Goal: Information Seeking & Learning: Learn about a topic

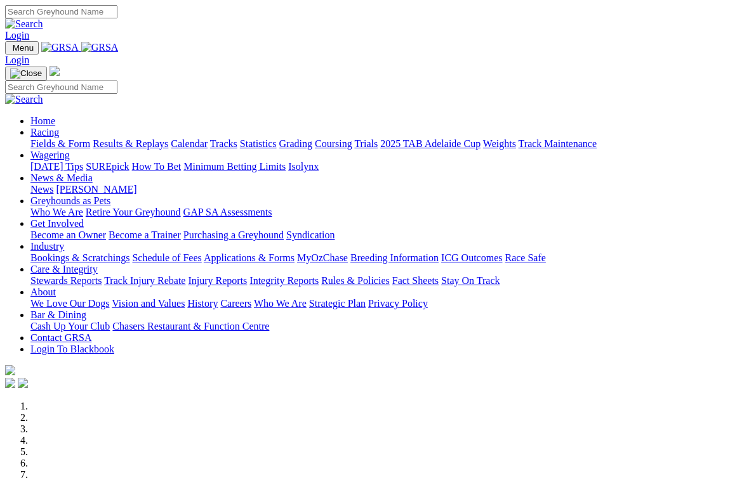
scroll to position [57, 0]
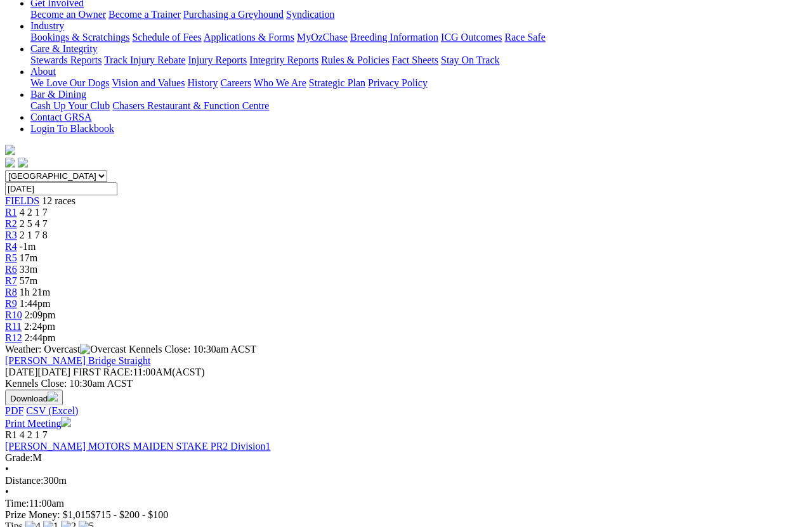
scroll to position [244, 0]
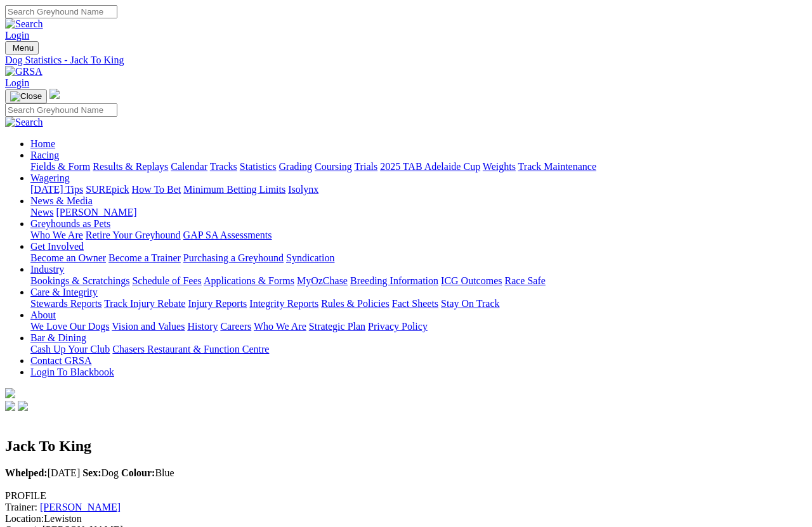
scroll to position [9, 0]
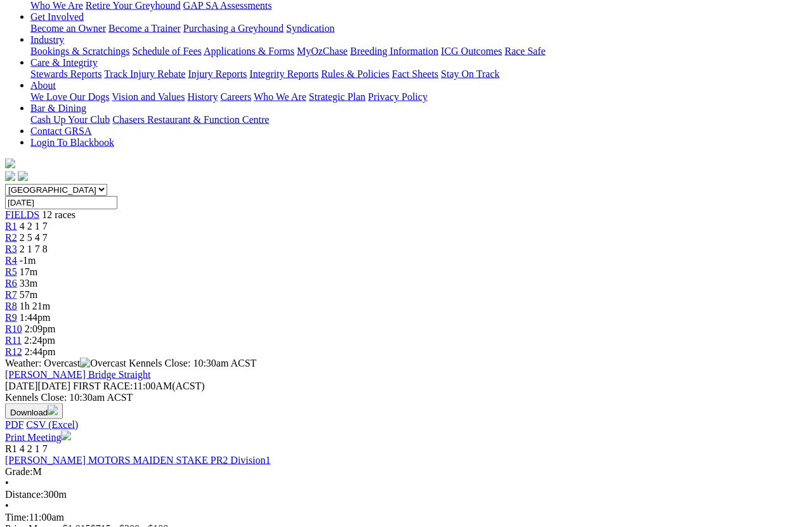
scroll to position [230, 0]
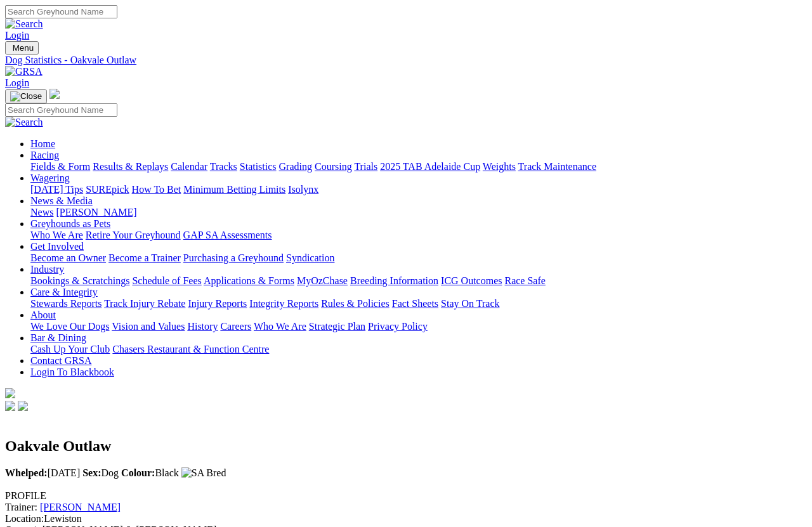
scroll to position [9, 0]
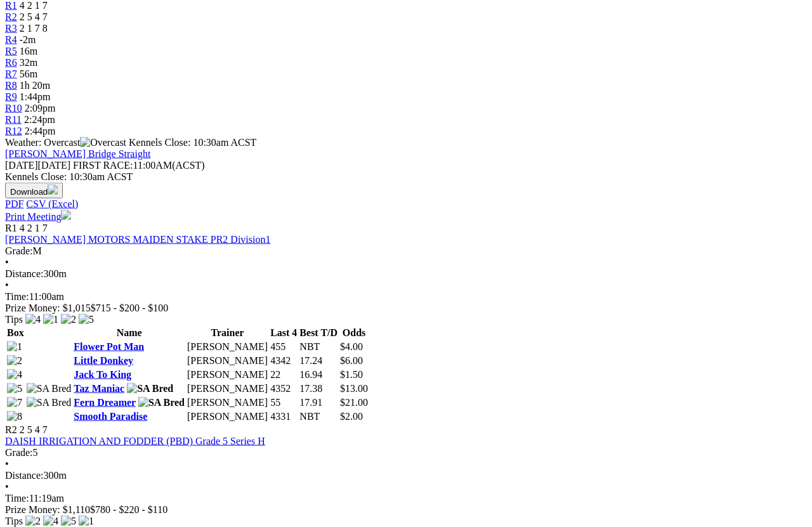
scroll to position [450, 0]
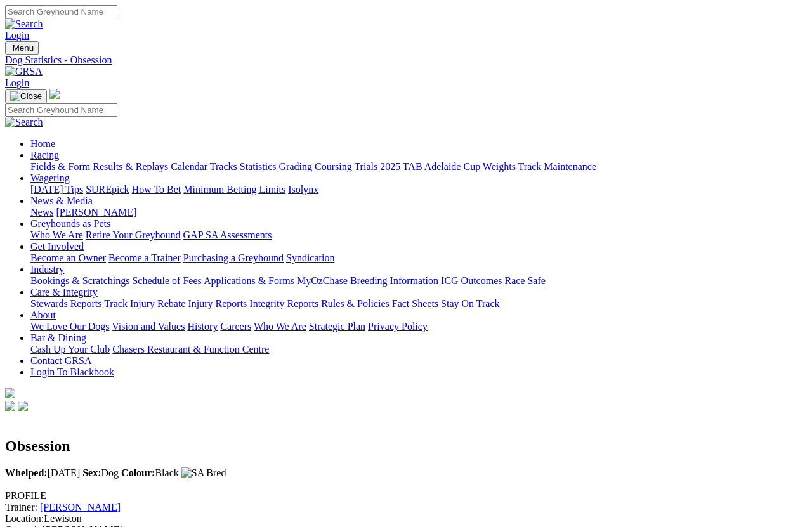
scroll to position [9, 0]
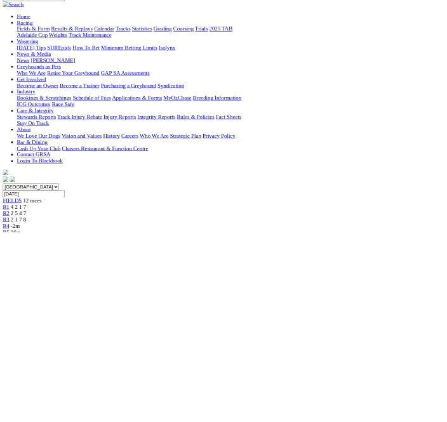
scroll to position [115, 0]
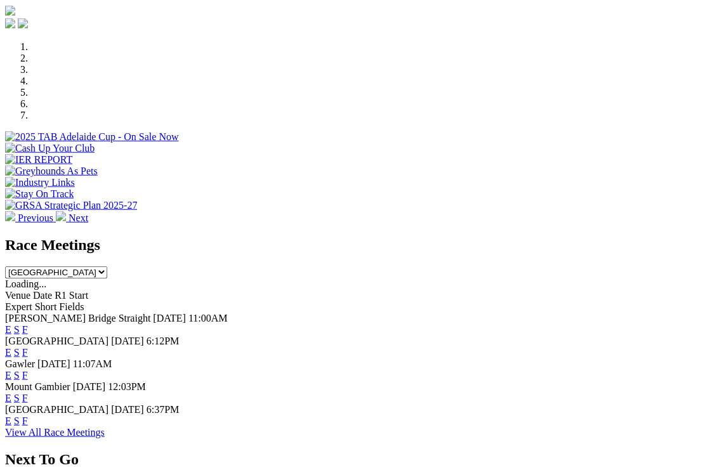
scroll to position [360, 0]
click at [28, 416] on link "F" at bounding box center [25, 421] width 6 height 11
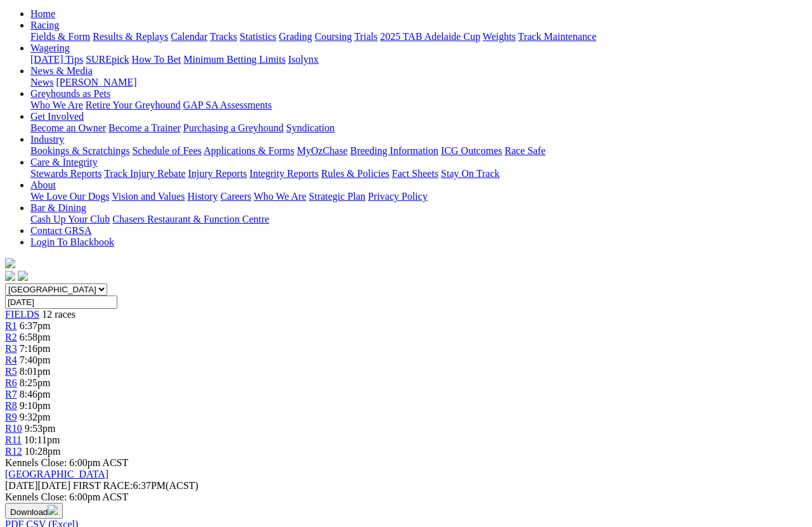
scroll to position [131, 0]
